Goal: Navigation & Orientation: Find specific page/section

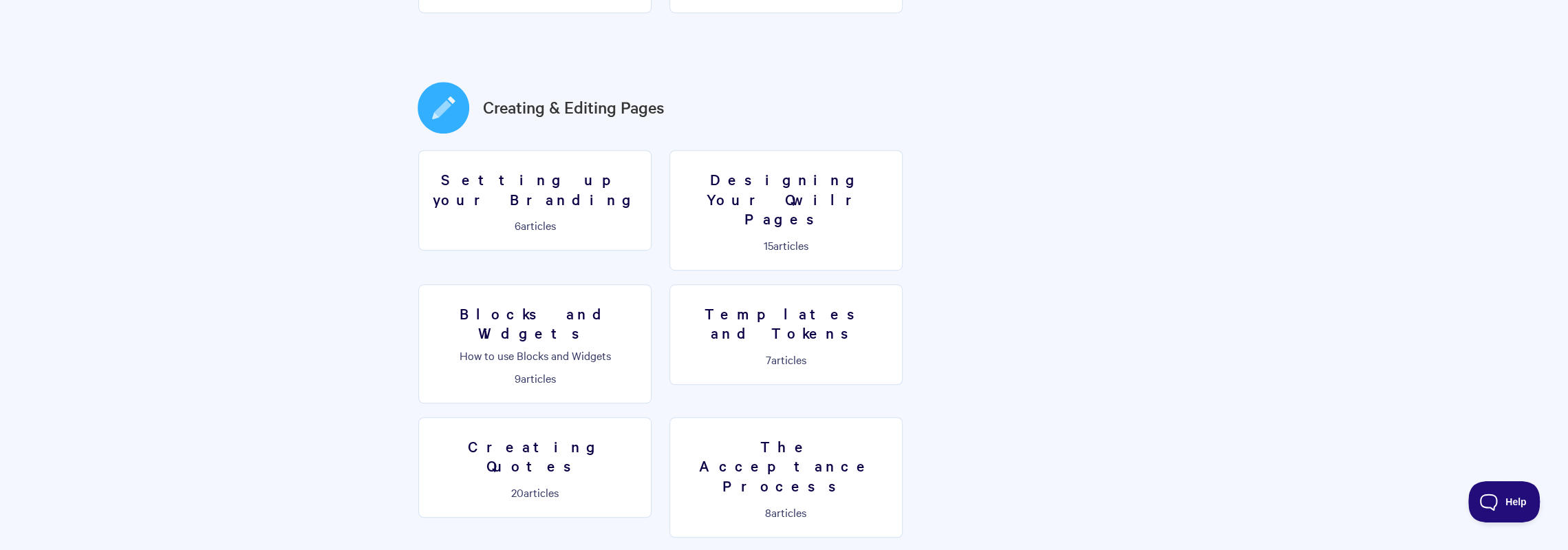
scroll to position [688, 0]
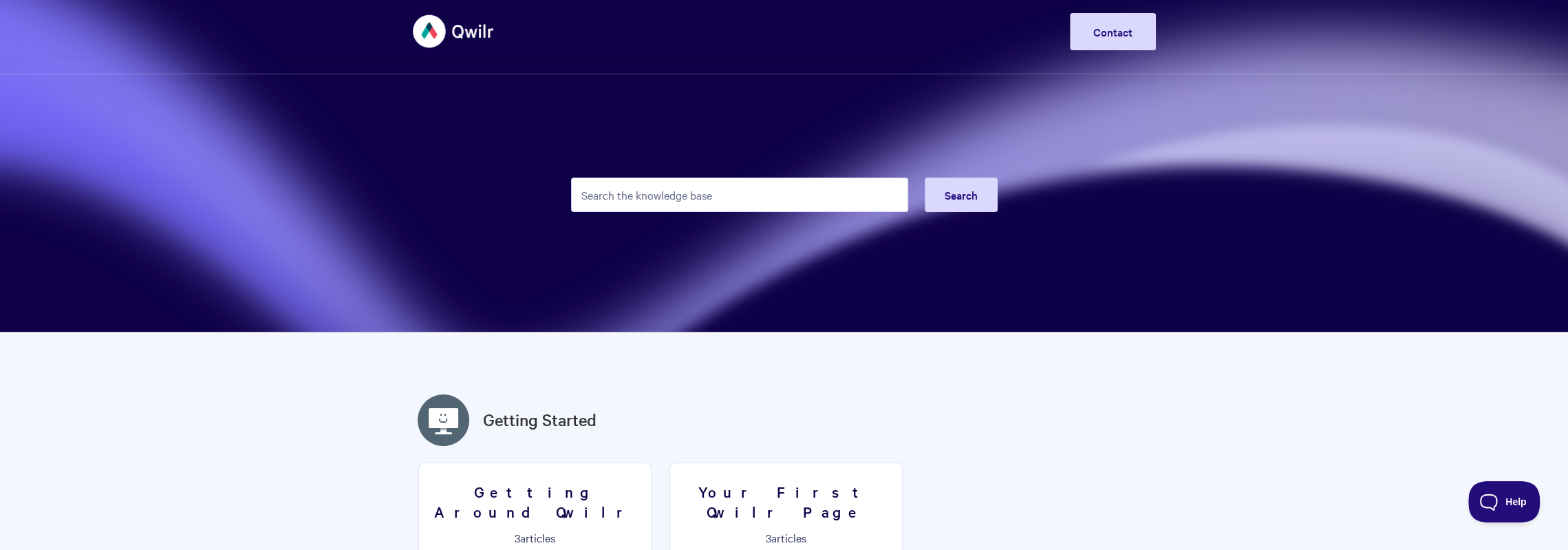
scroll to position [0, 0]
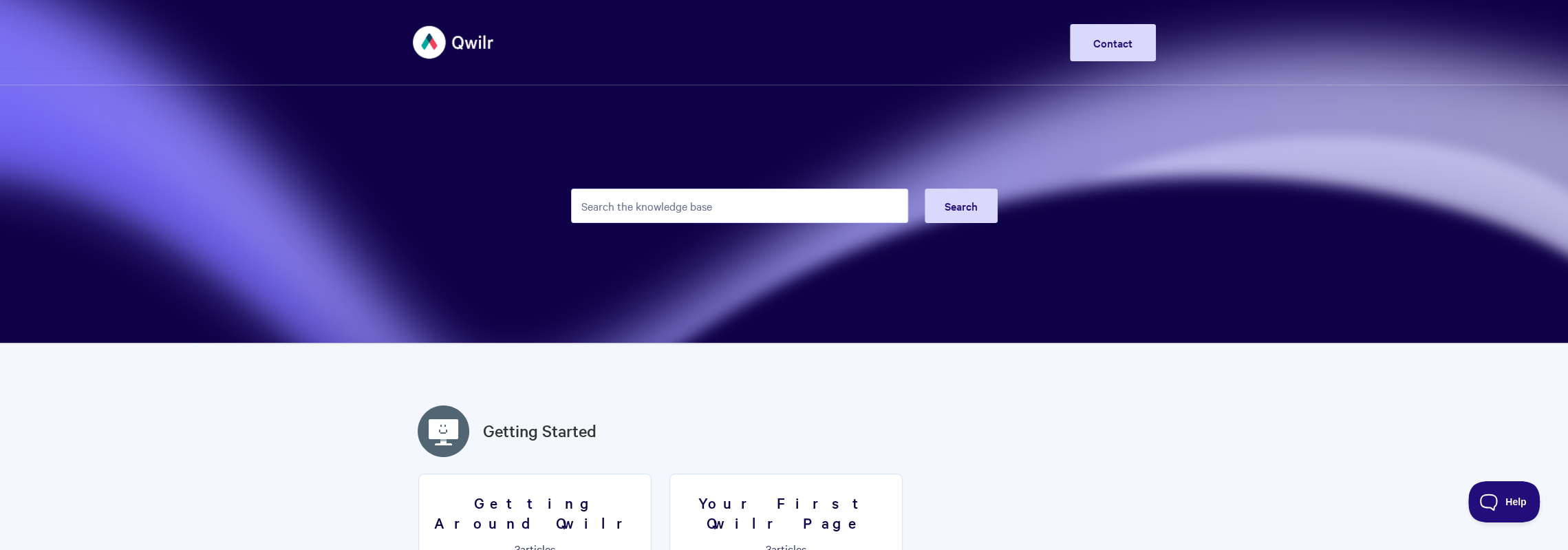
click at [442, 47] on img at bounding box center [454, 42] width 82 height 51
click at [467, 39] on img at bounding box center [454, 42] width 82 height 51
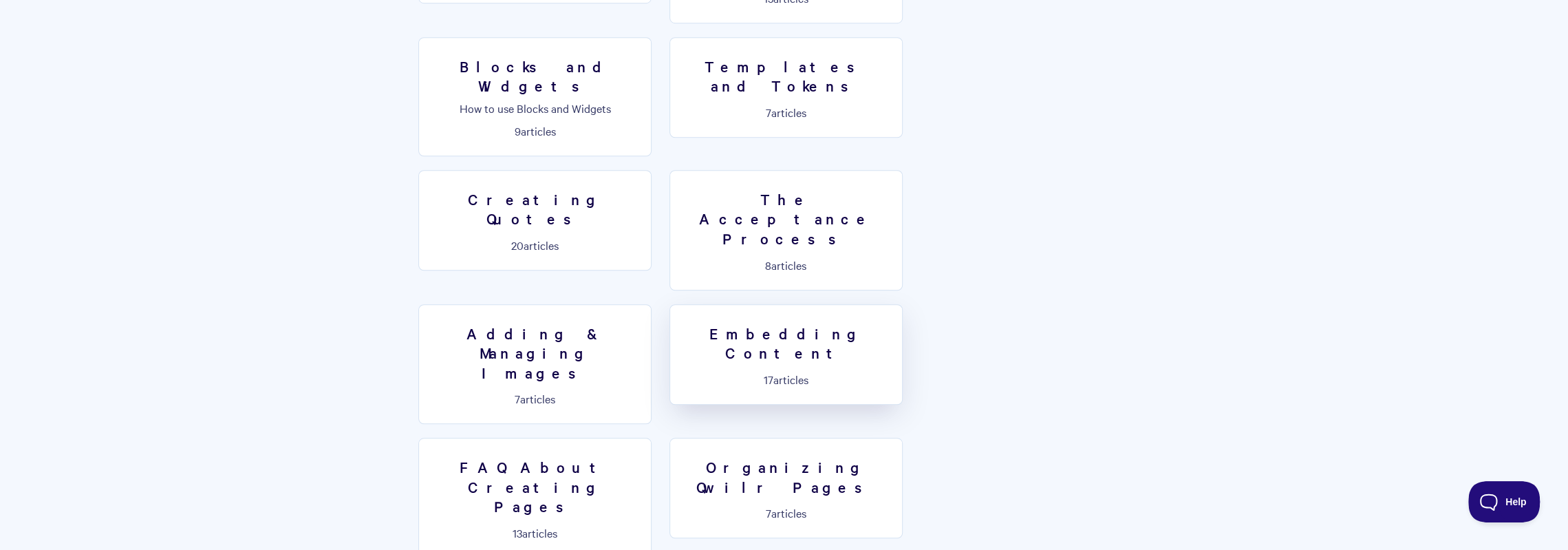
scroll to position [737, 0]
